Goal: Share content: Share content

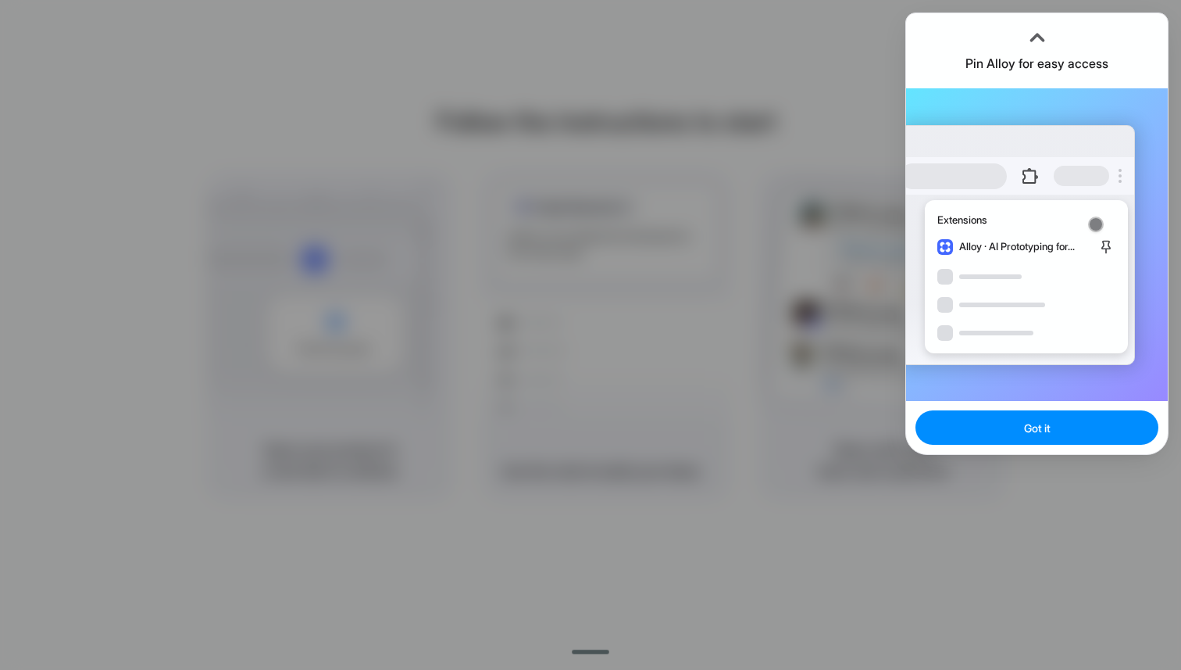
click at [1004, 441] on button "Got it" at bounding box center [1037, 427] width 243 height 34
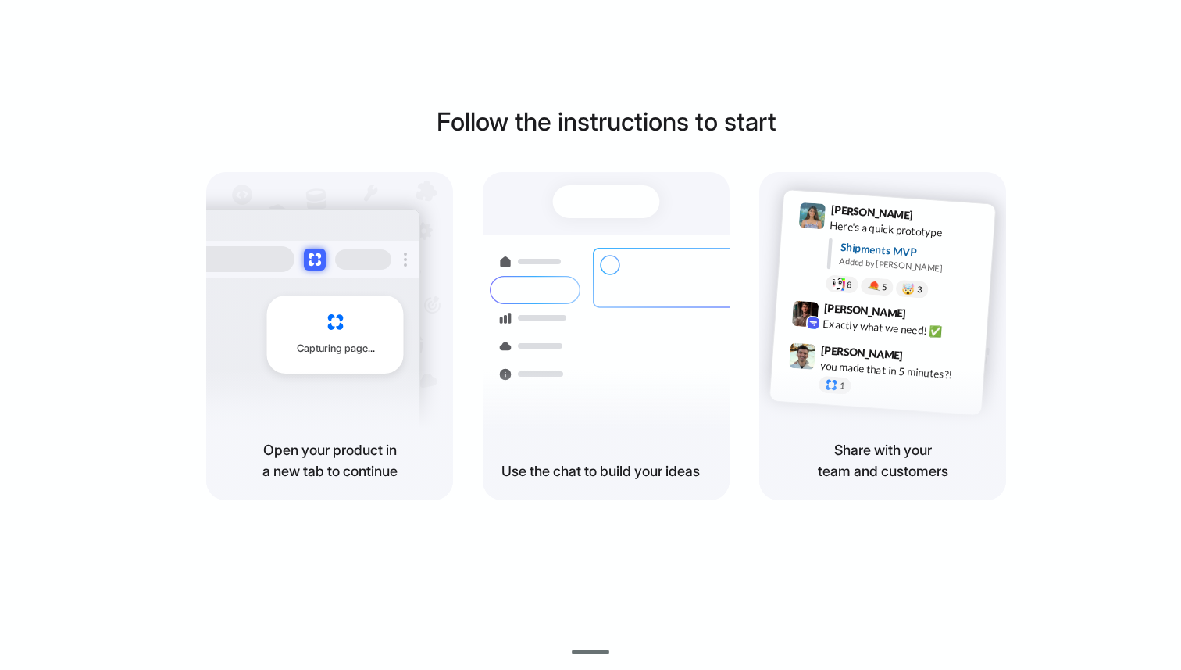
click at [927, 113] on div "Follow the instructions to start Capturing page Open your product in a new tab …" at bounding box center [606, 301] width 1181 height 397
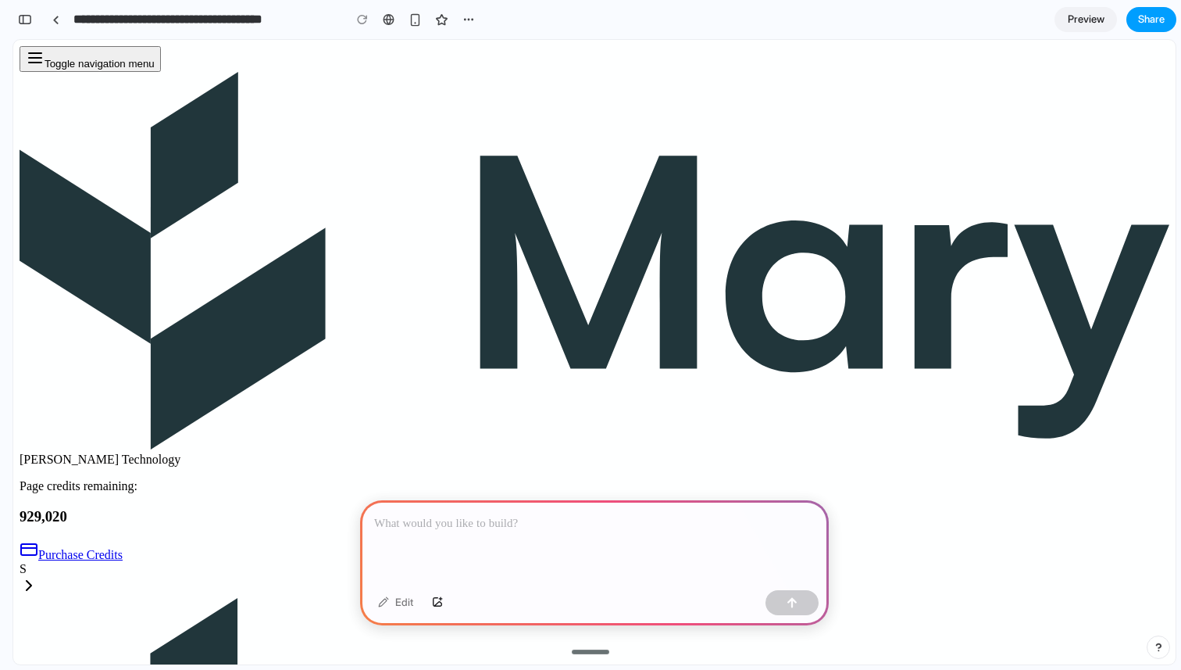
click at [1161, 19] on span "Share" at bounding box center [1151, 20] width 27 height 16
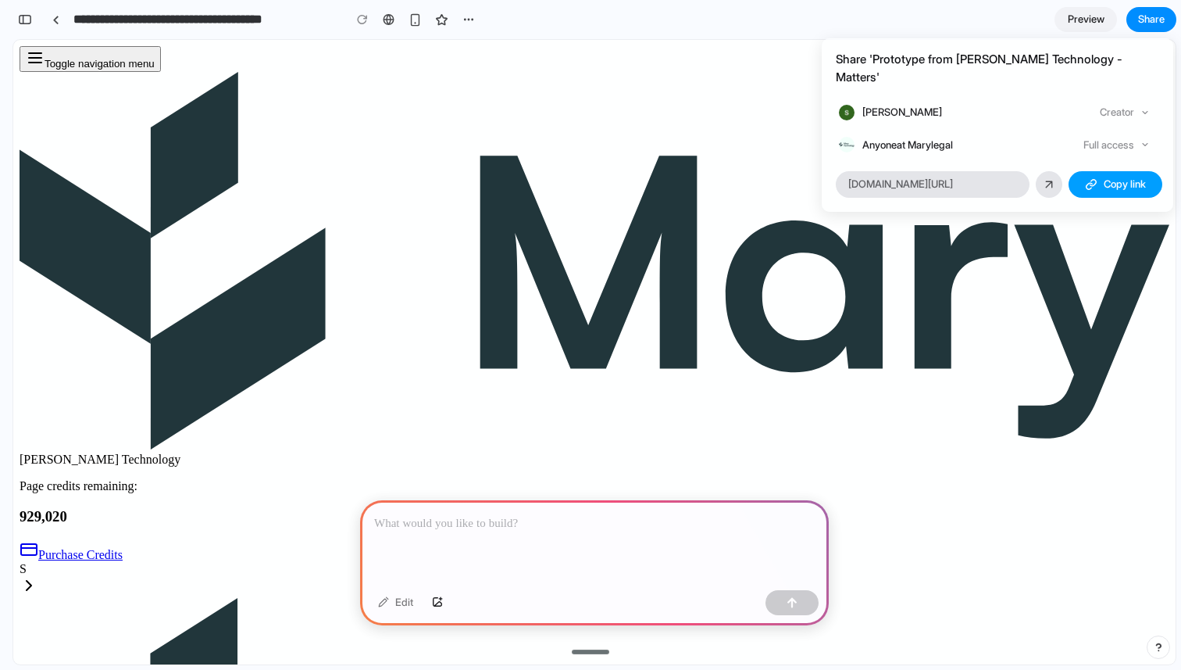
click at [1082, 171] on button "Copy link" at bounding box center [1116, 184] width 94 height 27
click at [1095, 171] on button "Copy link" at bounding box center [1116, 184] width 94 height 27
click at [1096, 171] on button "Copy link" at bounding box center [1116, 184] width 94 height 27
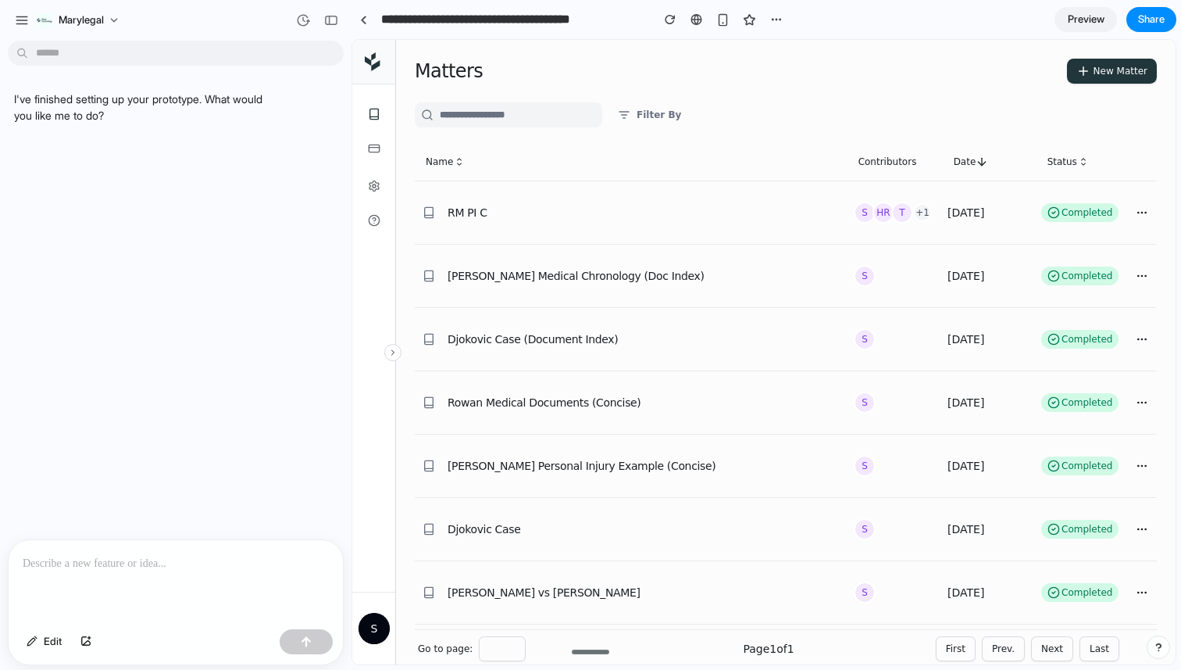
click at [275, 561] on div "Share ' Prototype from Mary Technology - Matters ' shreya Mukherjee Creator Any…" at bounding box center [590, 335] width 1181 height 670
click at [466, 214] on div at bounding box center [786, 212] width 742 height 64
click at [474, 206] on div at bounding box center [786, 212] width 742 height 64
click at [488, 202] on div at bounding box center [786, 212] width 742 height 64
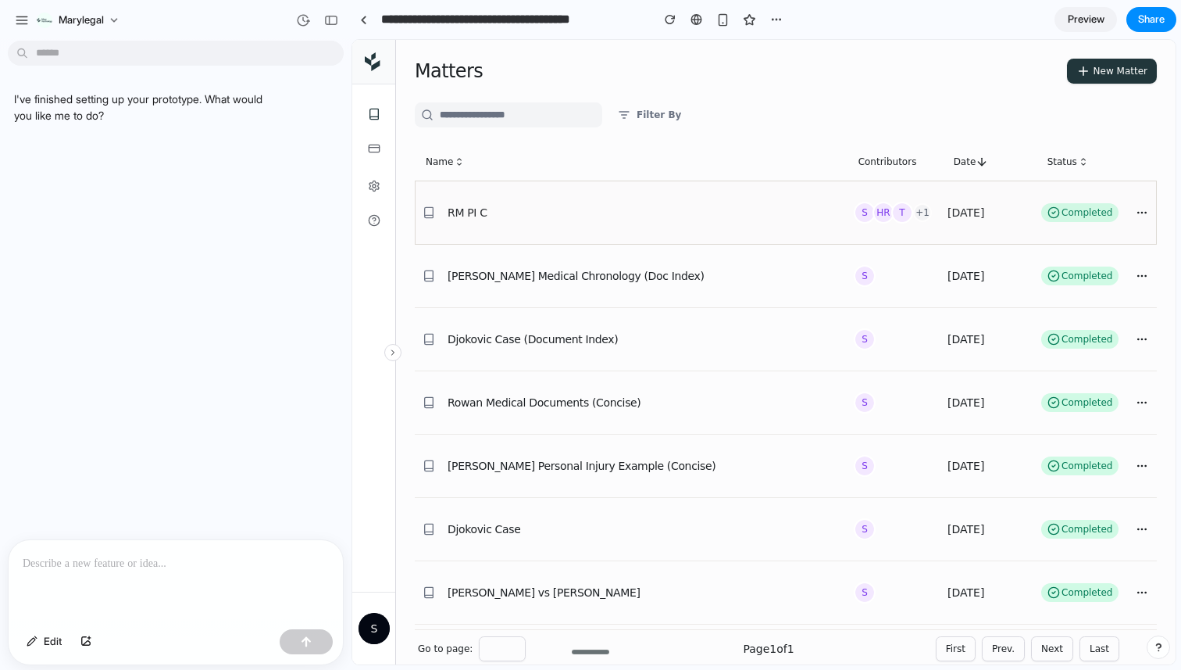
click at [488, 202] on div at bounding box center [786, 212] width 742 height 64
click at [374, 159] on link "929,020 page credits" at bounding box center [446, 149] width 175 height 31
click at [372, 122] on link at bounding box center [446, 114] width 175 height 28
click at [1094, 24] on span "Preview" at bounding box center [1086, 20] width 37 height 16
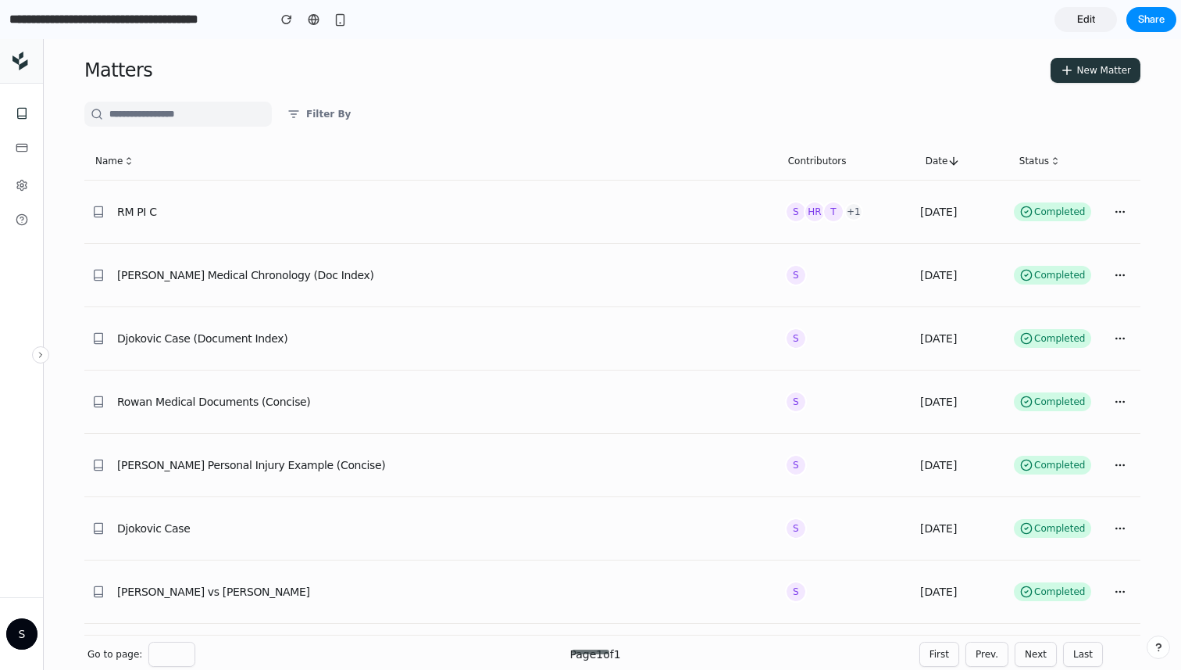
click at [1098, 24] on link "Edit" at bounding box center [1086, 19] width 63 height 25
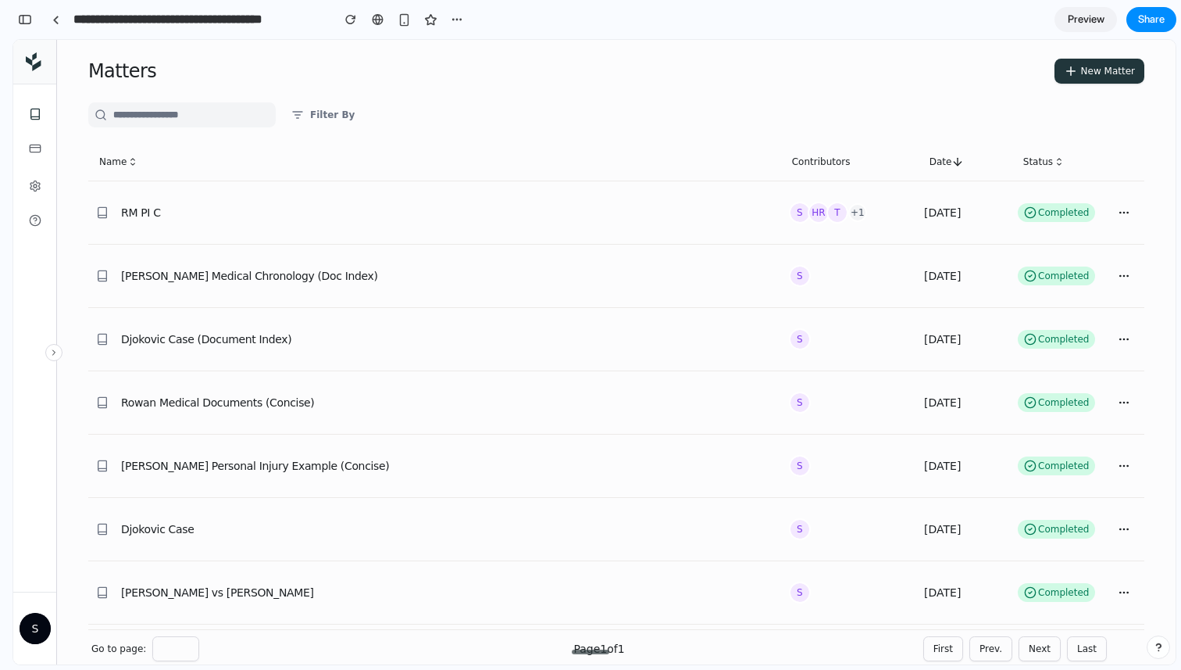
scroll to position [0, 14]
